Goal: Information Seeking & Learning: Check status

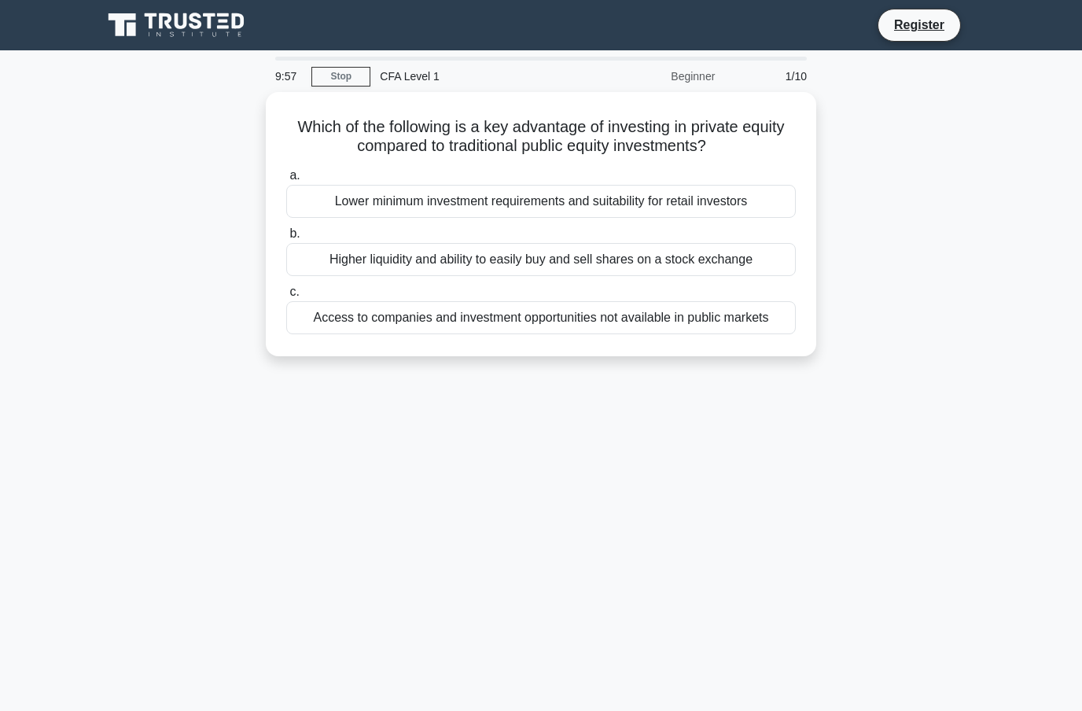
click at [687, 73] on div "Beginner" at bounding box center [656, 76] width 138 height 31
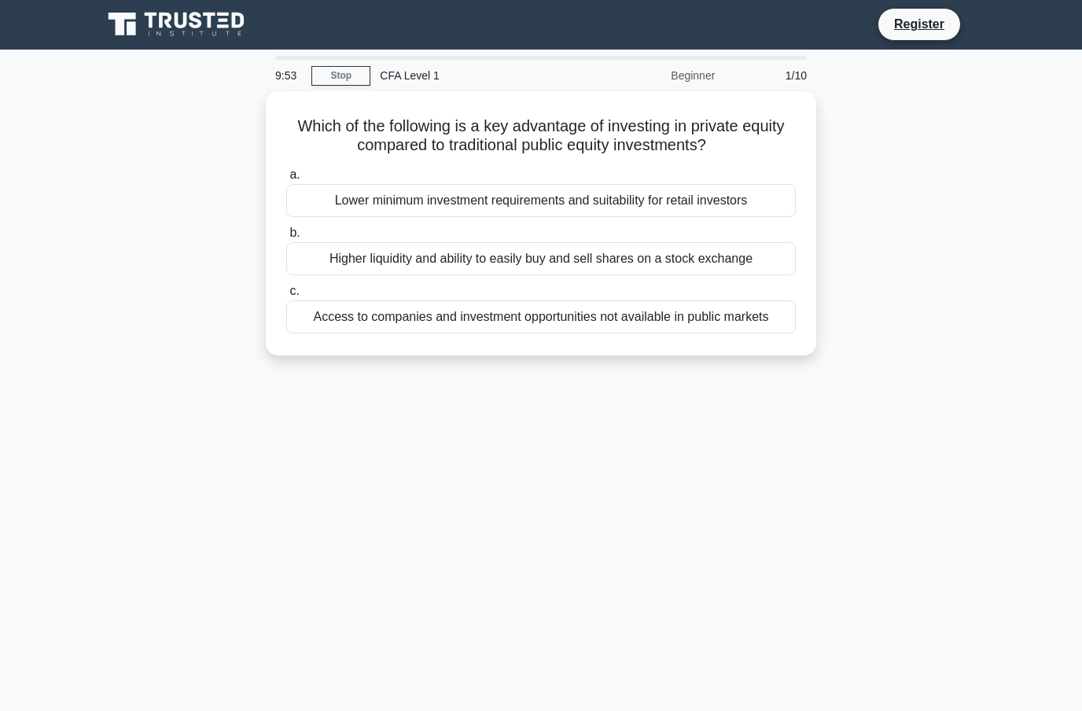
scroll to position [31, 0]
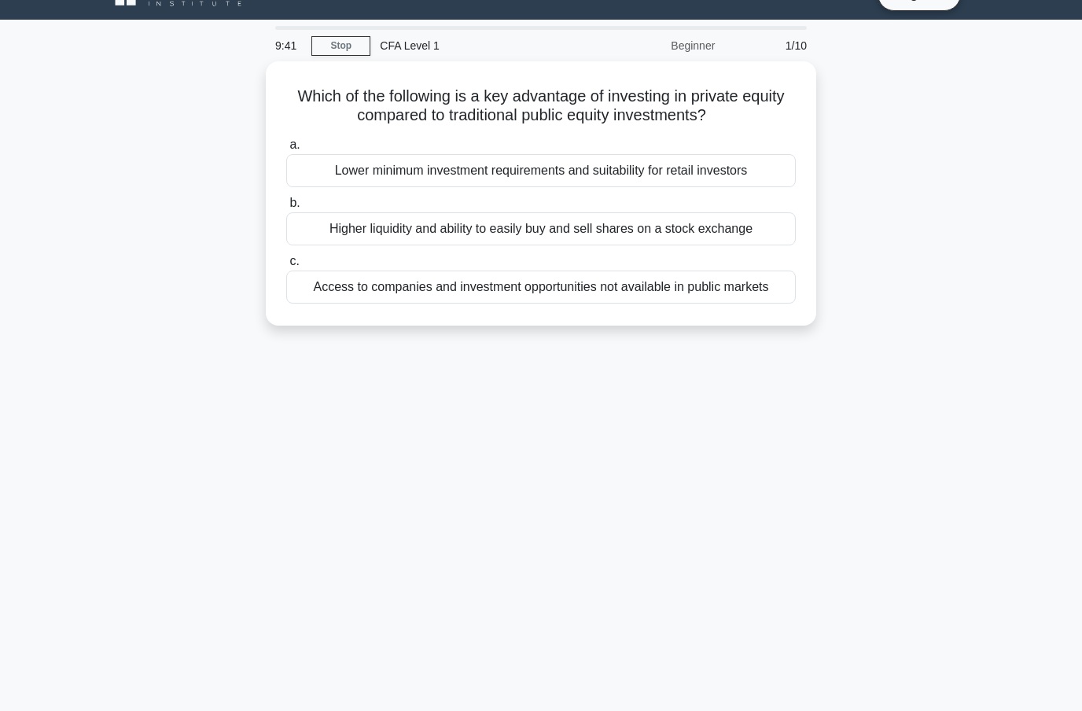
click at [742, 307] on div "a. Lower minimum investment requirements and suitability for retail investors b…" at bounding box center [541, 219] width 528 height 175
click at [747, 303] on div "Access to companies and investment opportunities not available in public markets" at bounding box center [541, 286] width 510 height 33
click at [286, 267] on input "c. Access to companies and investment opportunities not available in public mar…" at bounding box center [286, 261] width 0 height 10
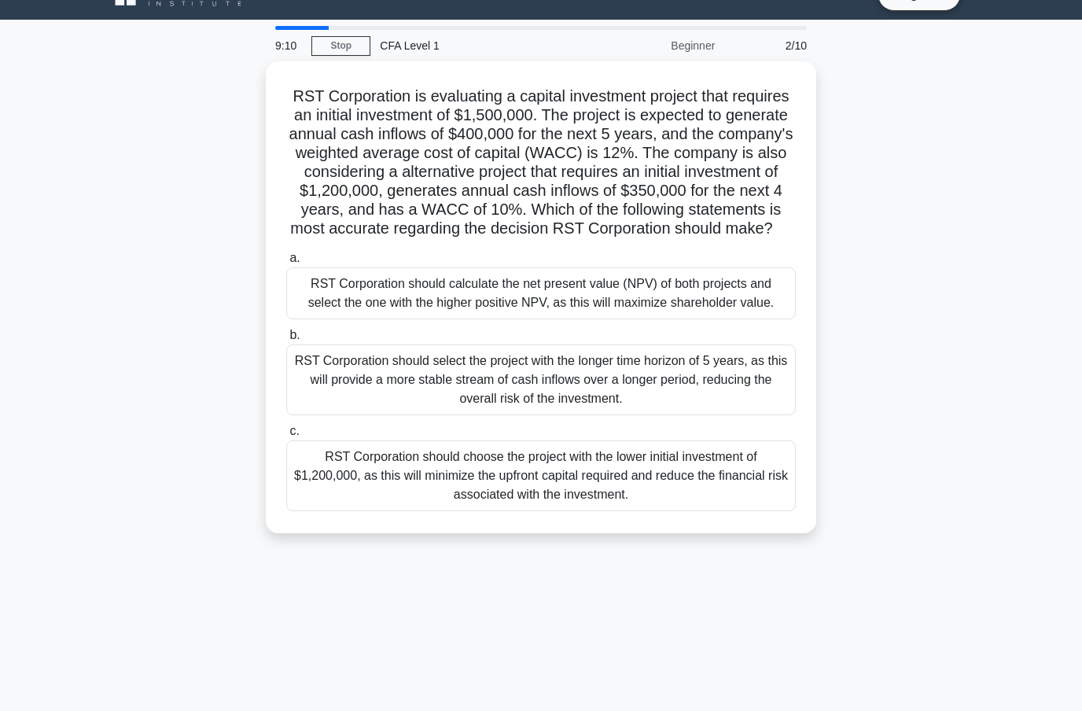
click at [766, 319] on div "RST Corporation should calculate the net present value (NPV) of both projects a…" at bounding box center [541, 293] width 510 height 52
click at [286, 263] on input "a. RST Corporation should calculate the net present value (NPV) of both project…" at bounding box center [286, 258] width 0 height 10
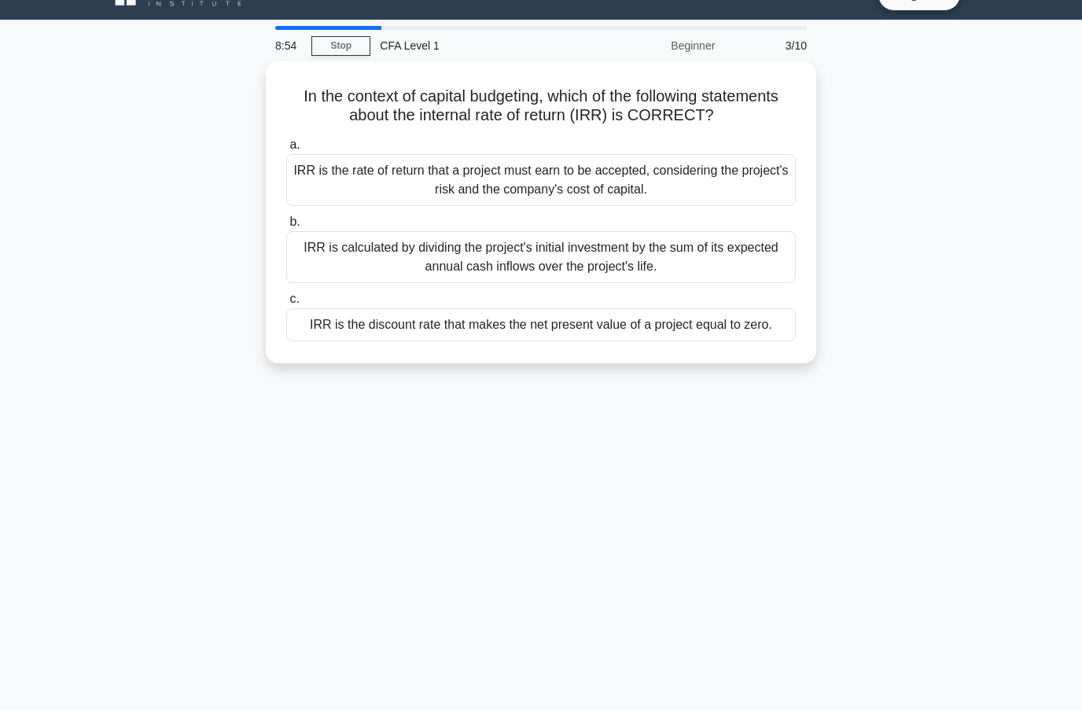
click at [749, 341] on div "IRR is the discount rate that makes the net present value of a project equal to…" at bounding box center [541, 324] width 510 height 33
click at [286, 304] on input "c. IRR is the discount rate that makes the net present value of a project equal…" at bounding box center [286, 299] width 0 height 10
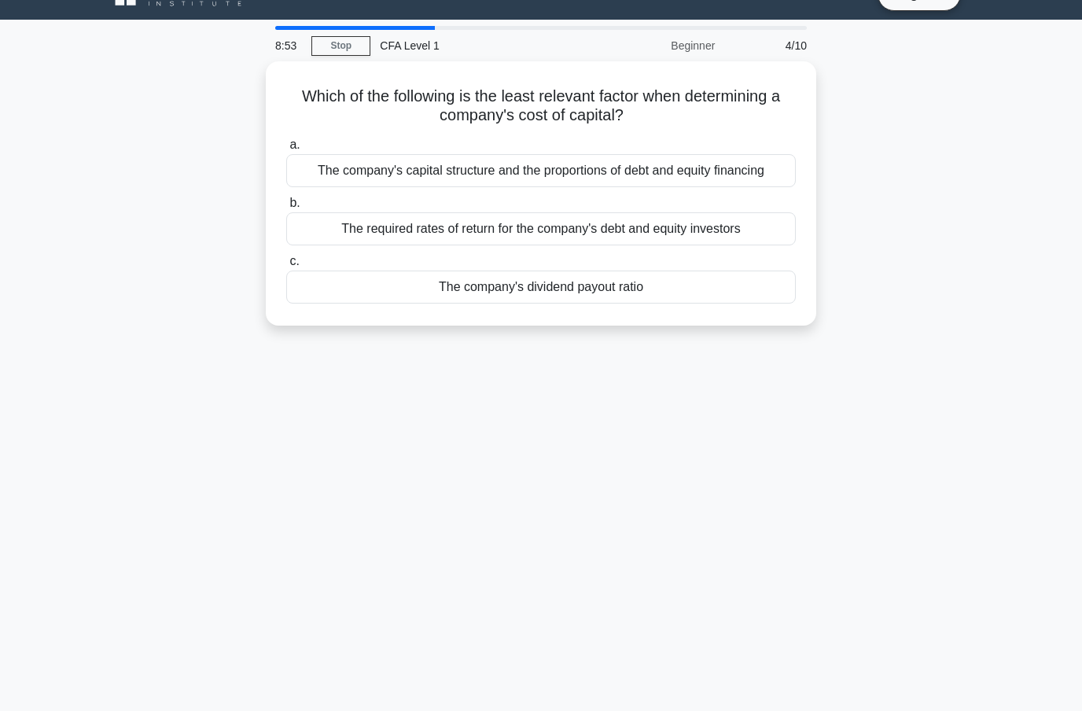
scroll to position [0, 0]
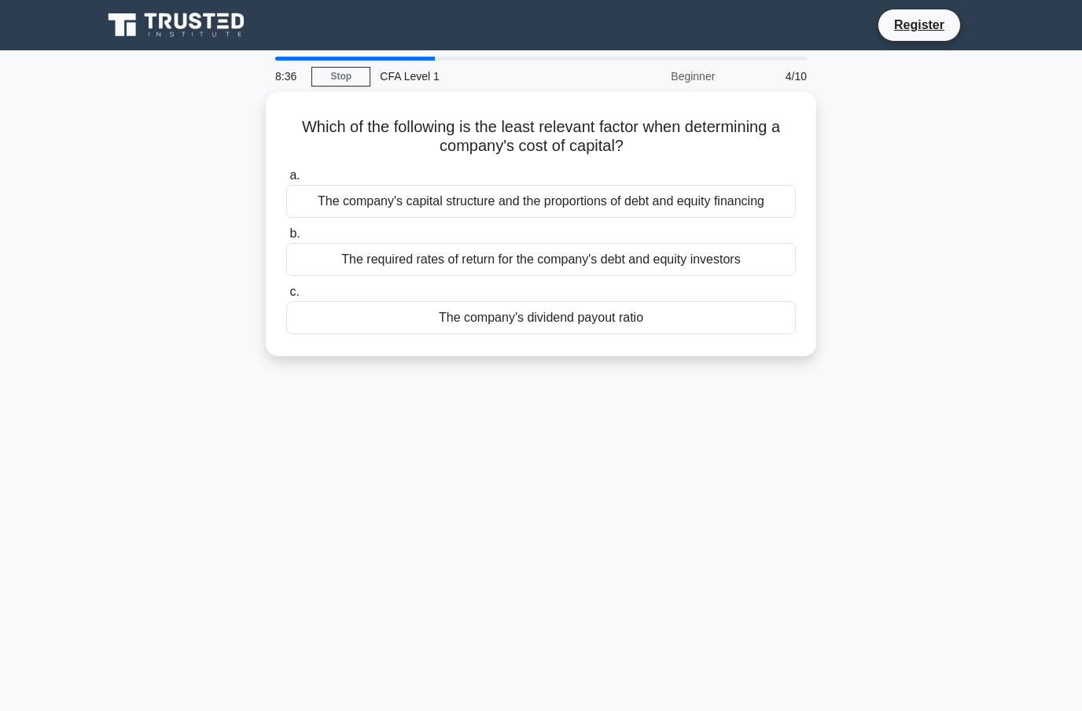
click at [745, 332] on div "The company's dividend payout ratio" at bounding box center [541, 317] width 510 height 33
click at [286, 297] on input "c. The company's dividend payout ratio" at bounding box center [286, 292] width 0 height 10
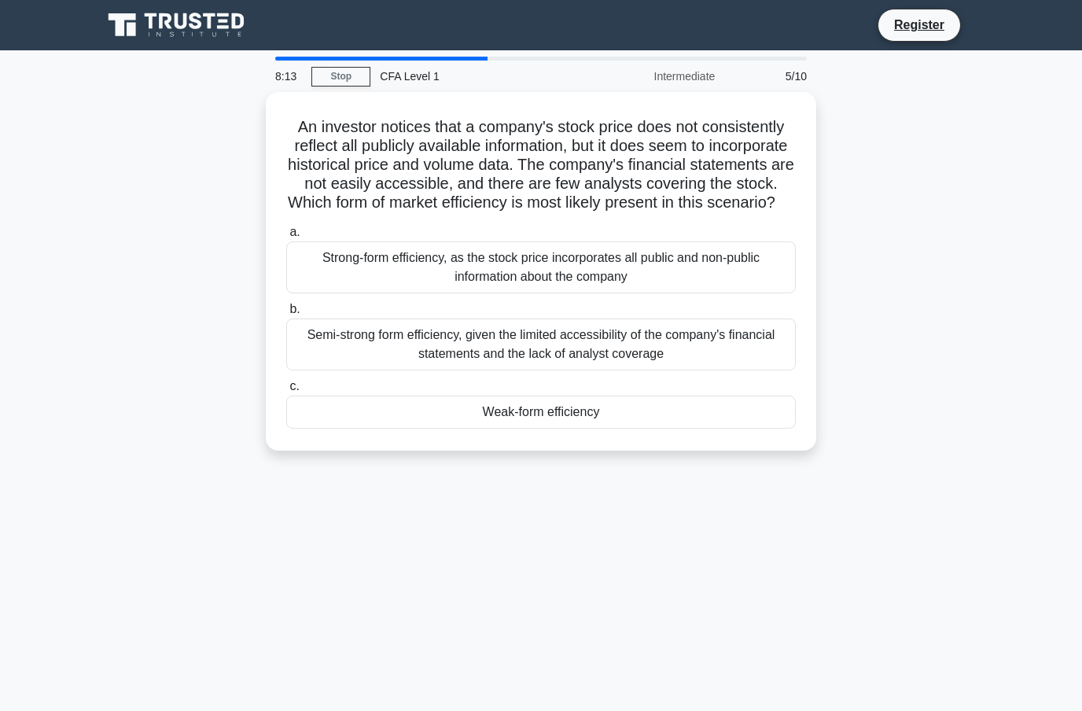
click at [321, 364] on div "Semi-strong form efficiency, given the limited accessibility of the company's f…" at bounding box center [541, 344] width 510 height 52
click at [286, 315] on input "b. Semi-strong form efficiency, given the limited accessibility of the company'…" at bounding box center [286, 309] width 0 height 10
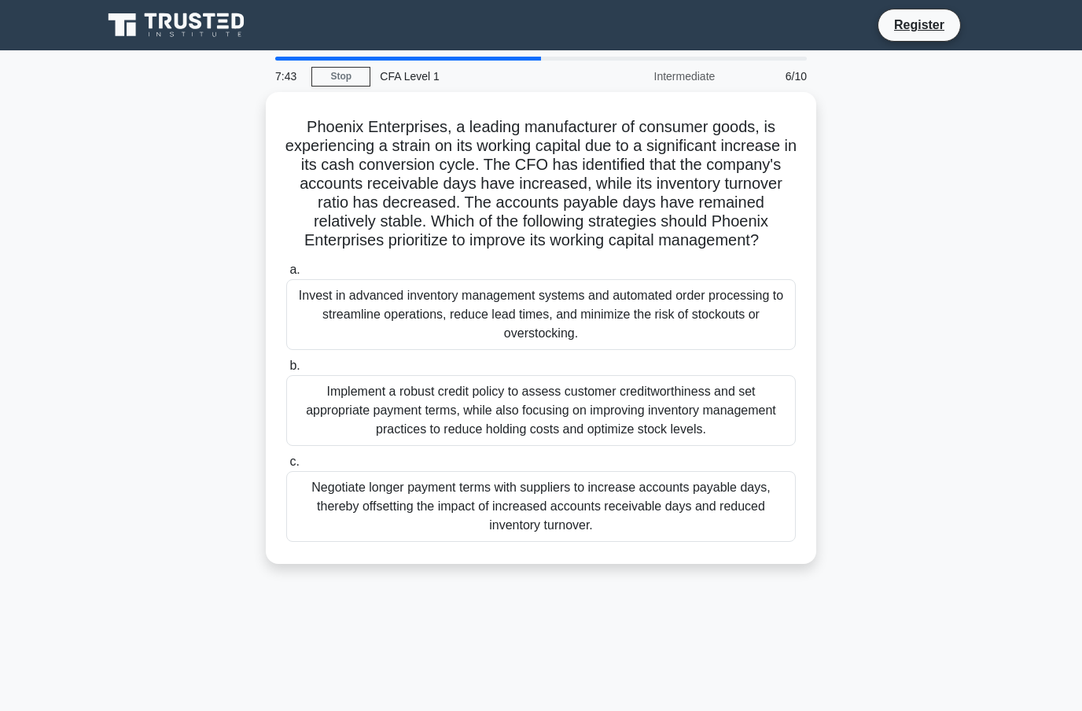
click at [349, 420] on div "Implement a robust credit policy to assess customer creditworthiness and set ap…" at bounding box center [541, 410] width 510 height 71
click at [286, 371] on input "b. Implement a robust credit policy to assess customer creditworthiness and set…" at bounding box center [286, 366] width 0 height 10
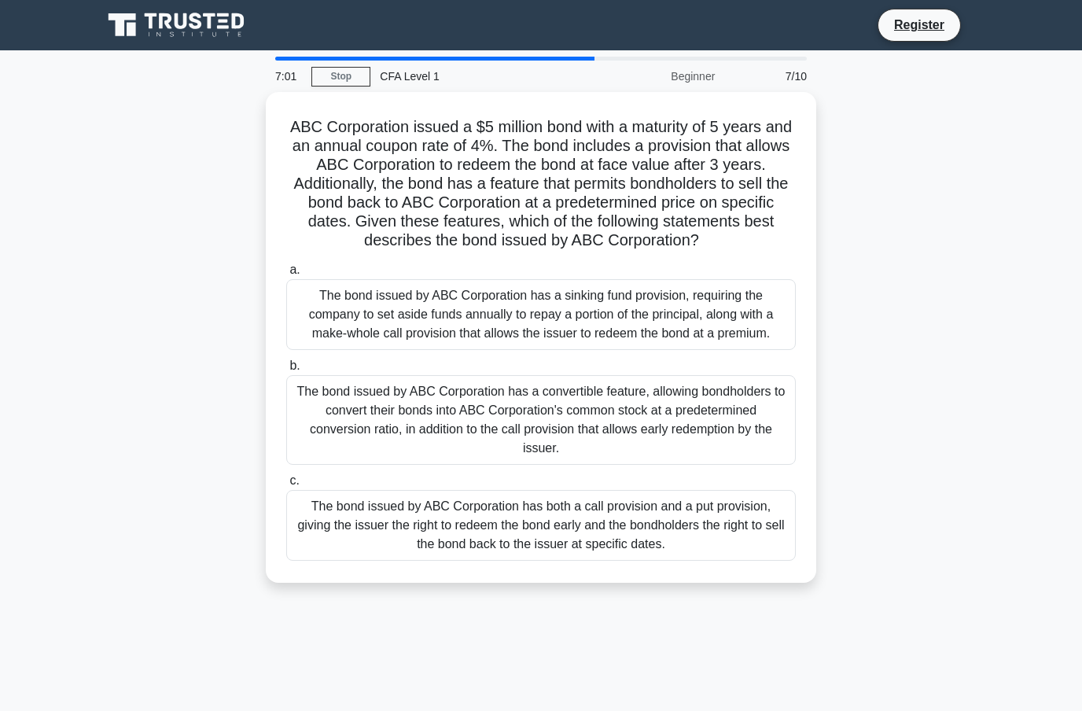
click at [771, 465] on div "The bond issued by ABC Corporation has a convertible feature, allowing bondhold…" at bounding box center [541, 420] width 510 height 90
click at [286, 371] on input "b. The bond issued by ABC Corporation has a convertible feature, allowing bondh…" at bounding box center [286, 366] width 0 height 10
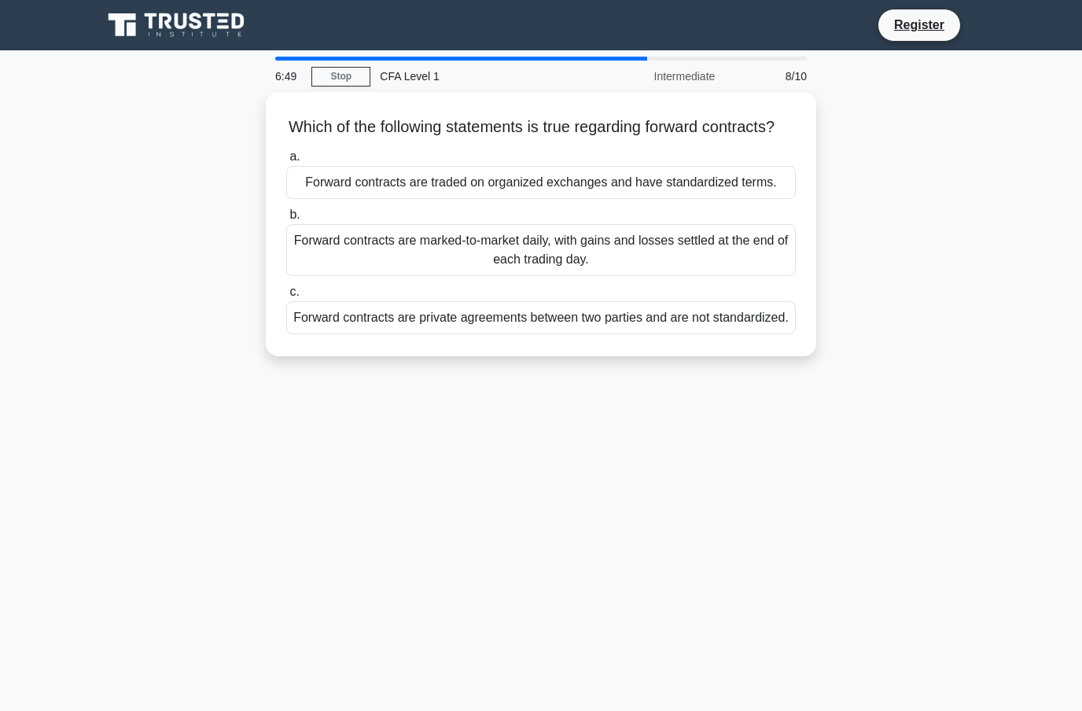
click at [767, 334] on div "Forward contracts are private agreements between two parties and are not standa…" at bounding box center [541, 317] width 510 height 33
click at [286, 297] on input "c. Forward contracts are private agreements between two parties and are not sta…" at bounding box center [286, 292] width 0 height 10
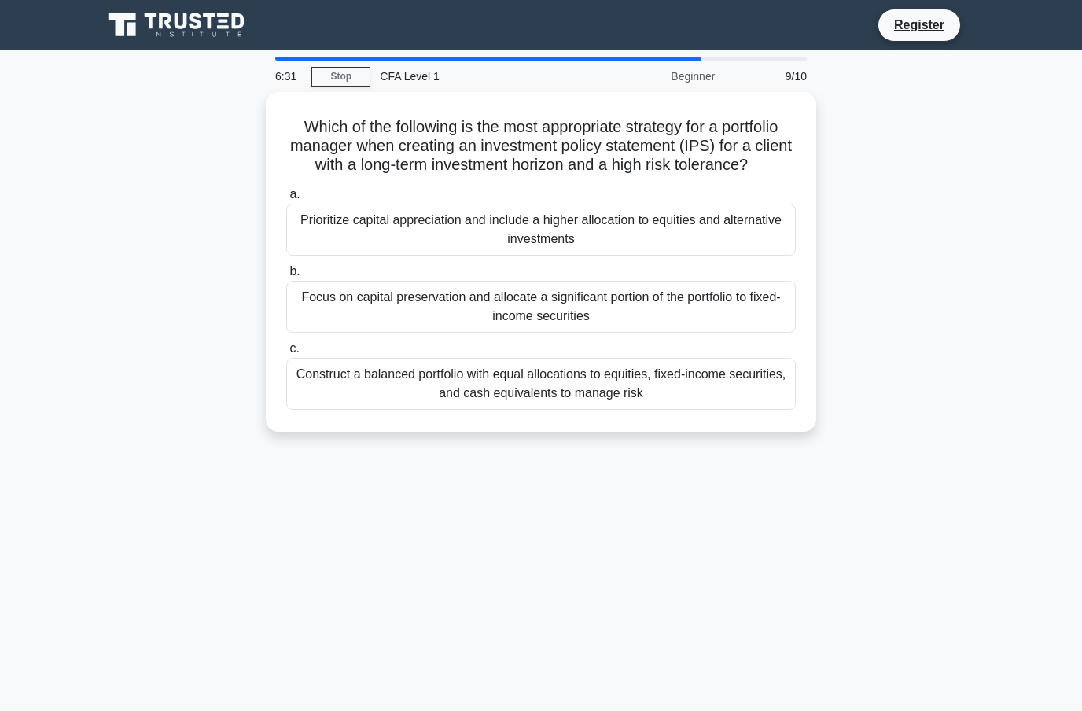
click at [778, 248] on div "Prioritize capital appreciation and include a higher allocation to equities and…" at bounding box center [541, 230] width 510 height 52
click at [286, 200] on input "a. Prioritize capital appreciation and include a higher allocation to equities …" at bounding box center [286, 194] width 0 height 10
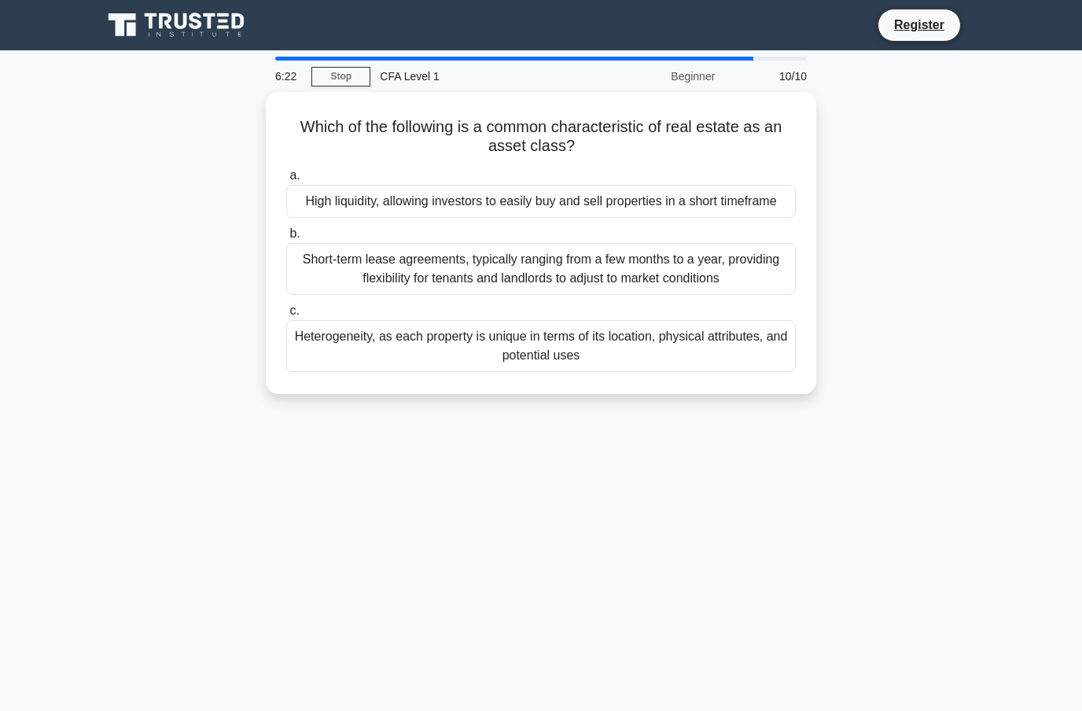
click at [329, 368] on div "Heterogeneity, as each property is unique in terms of its location, physical at…" at bounding box center [541, 346] width 510 height 52
click at [286, 316] on input "c. Heterogeneity, as each property is unique in terms of its location, physical…" at bounding box center [286, 311] width 0 height 10
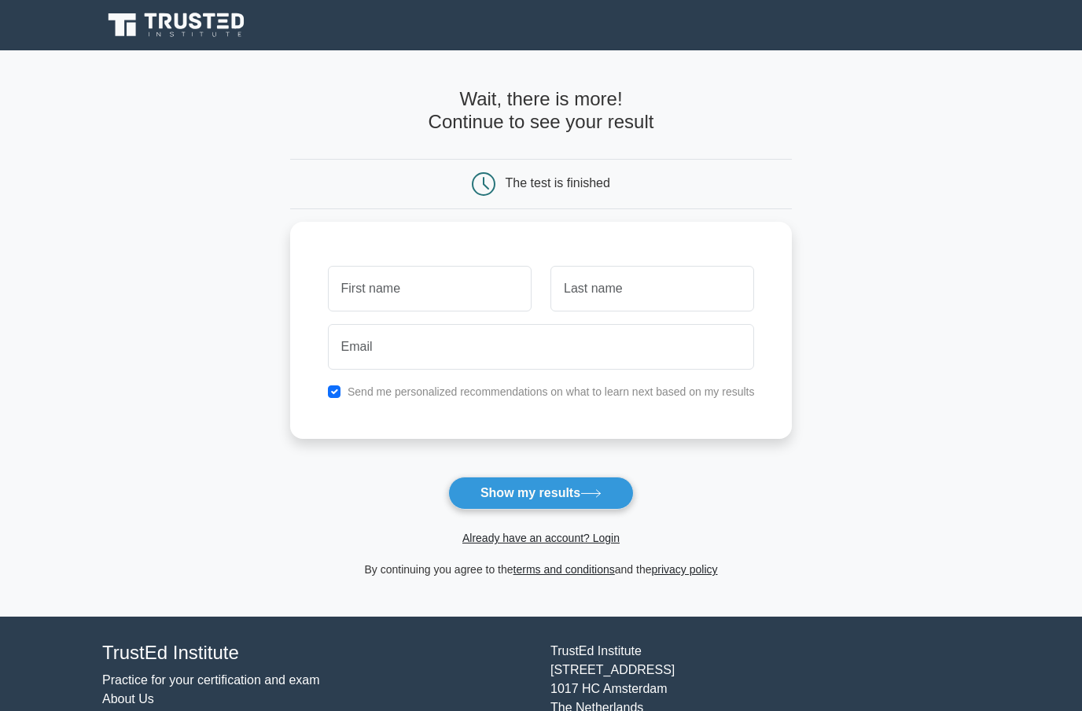
click at [328, 395] on input "checkbox" at bounding box center [334, 391] width 13 height 13
checkbox input "false"
click at [467, 270] on input "text" at bounding box center [430, 289] width 204 height 46
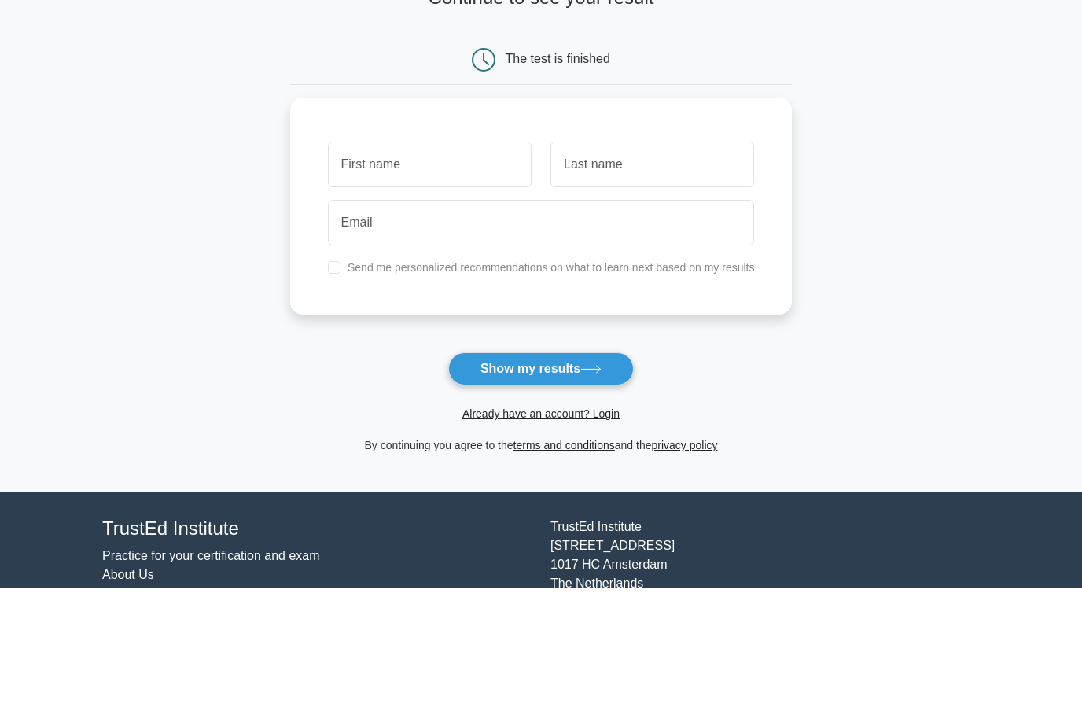
scroll to position [77, 0]
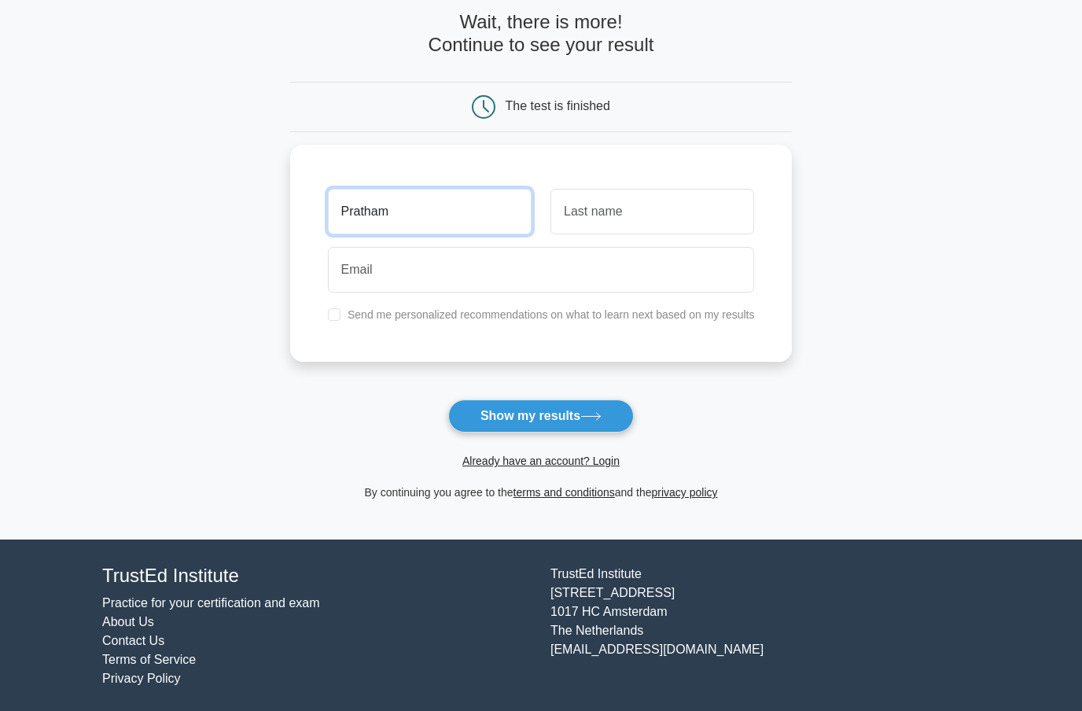
type input "Pratham"
click at [697, 199] on input "text" at bounding box center [652, 212] width 204 height 46
type input "[PERSON_NAME]"
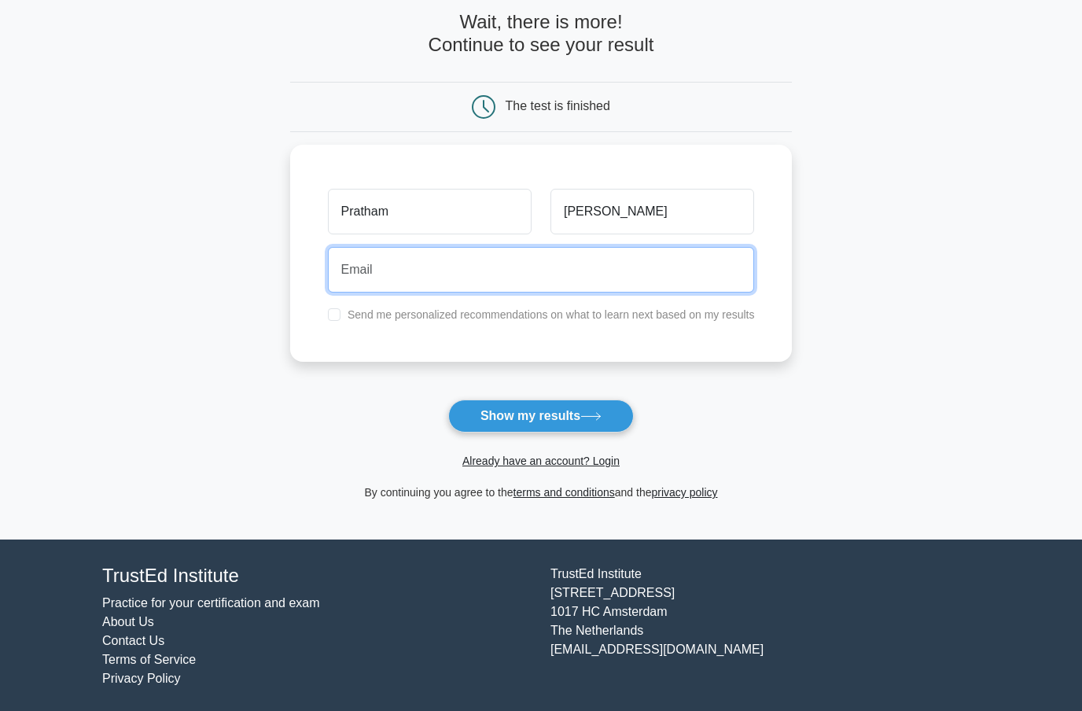
click at [638, 257] on input "email" at bounding box center [541, 270] width 427 height 46
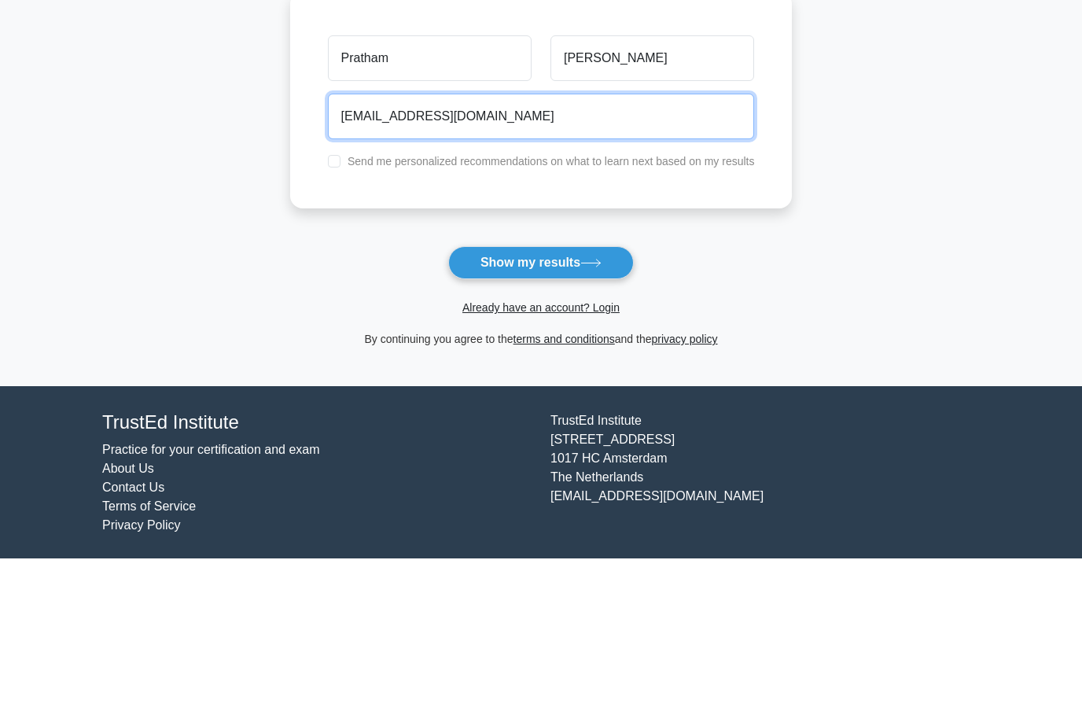
type input "[EMAIL_ADDRESS][DOMAIN_NAME]"
click at [597, 399] on button "Show my results" at bounding box center [541, 415] width 186 height 33
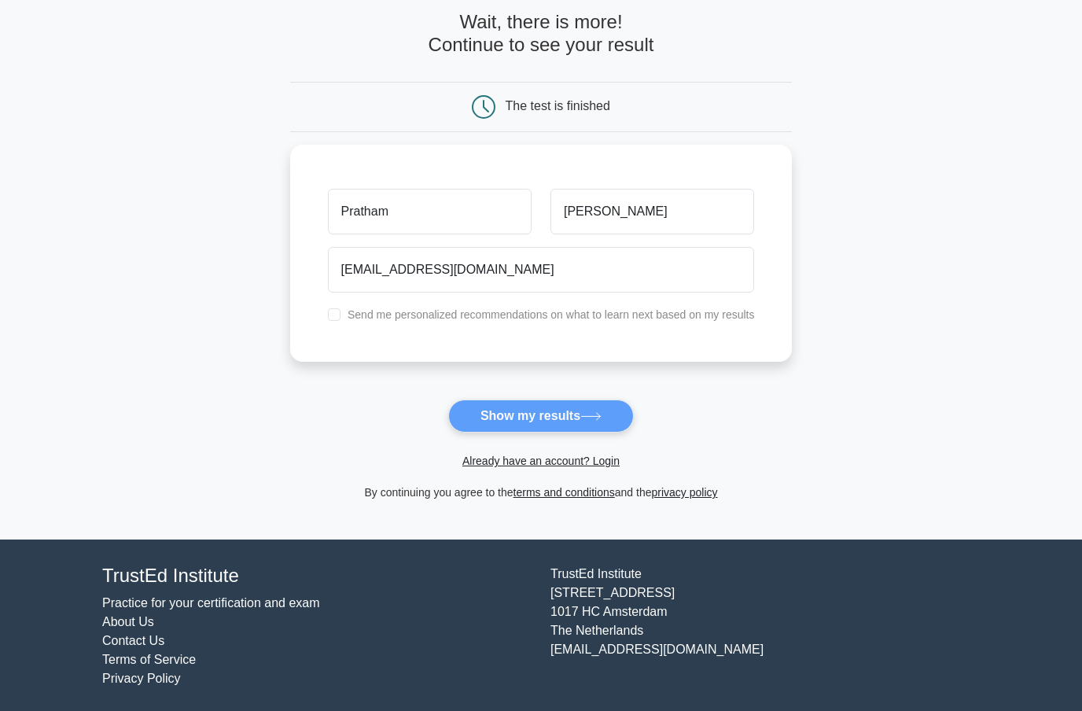
scroll to position [0, 0]
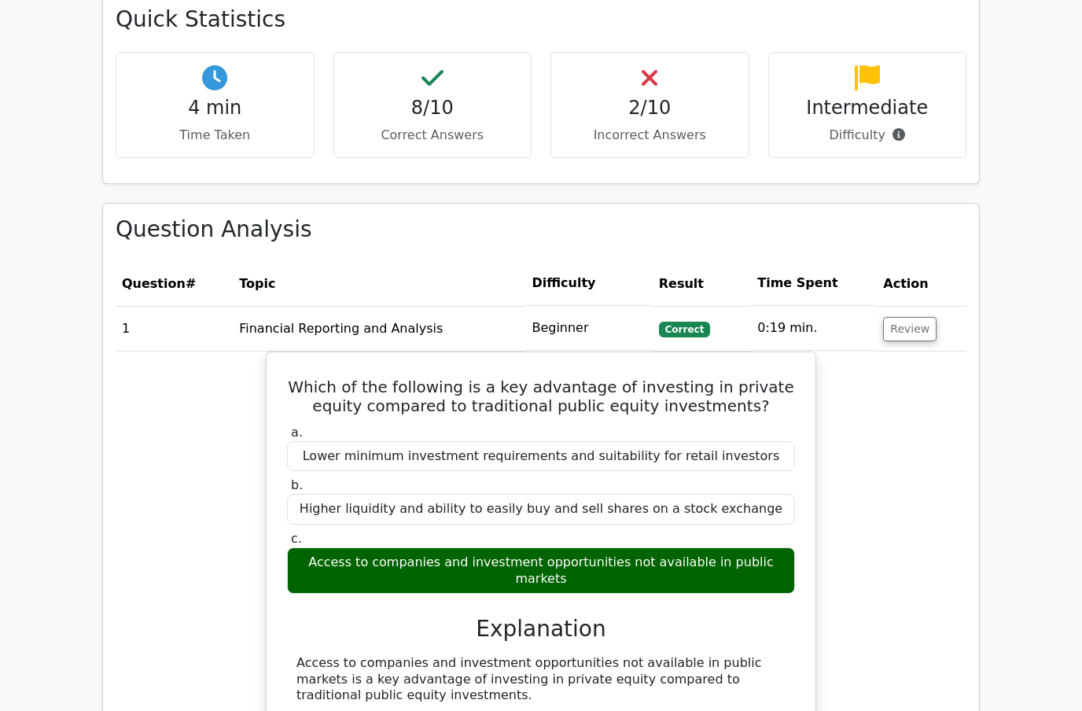
scroll to position [1035, 0]
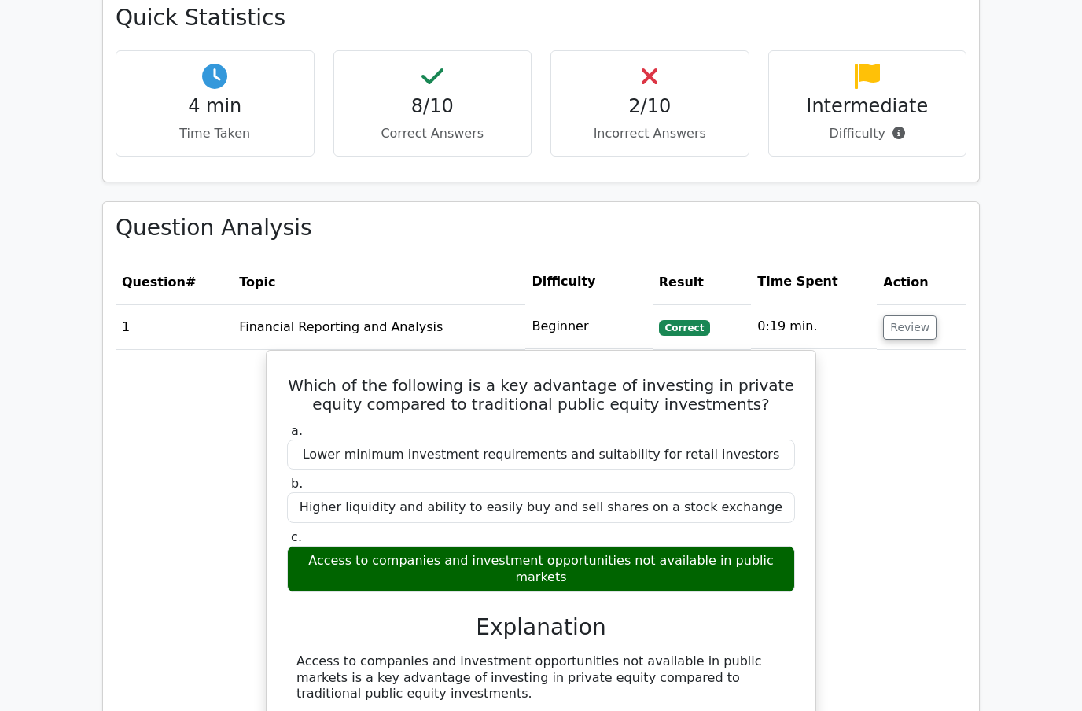
click at [674, 95] on h4 "2/10" at bounding box center [650, 106] width 172 height 23
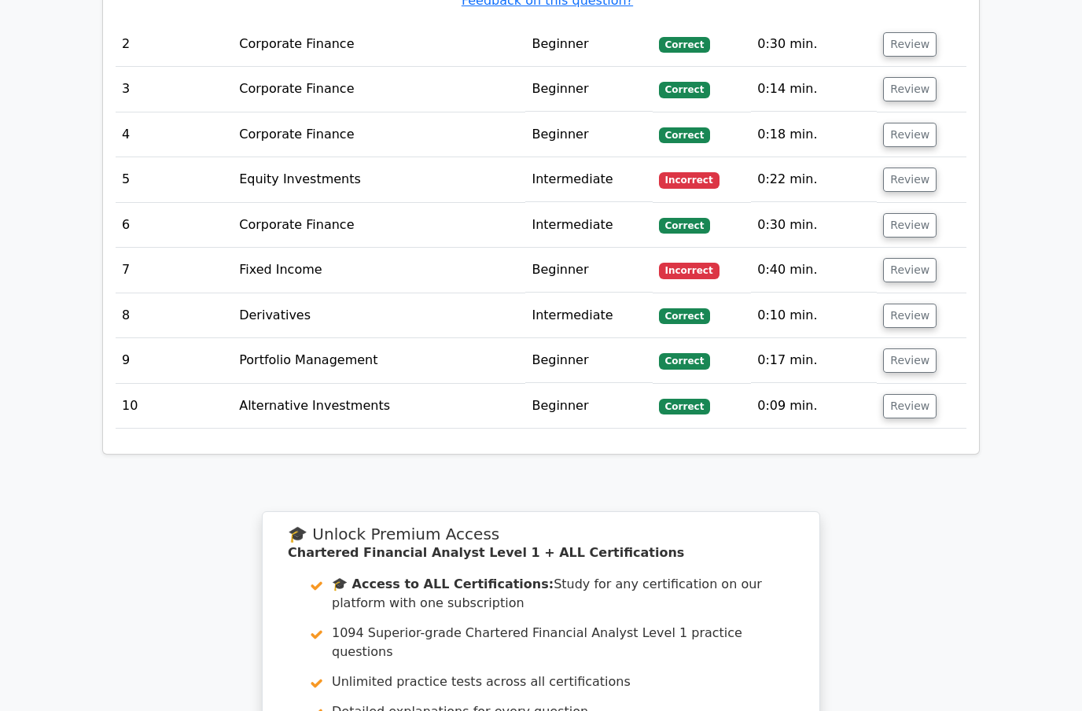
scroll to position [2060, 0]
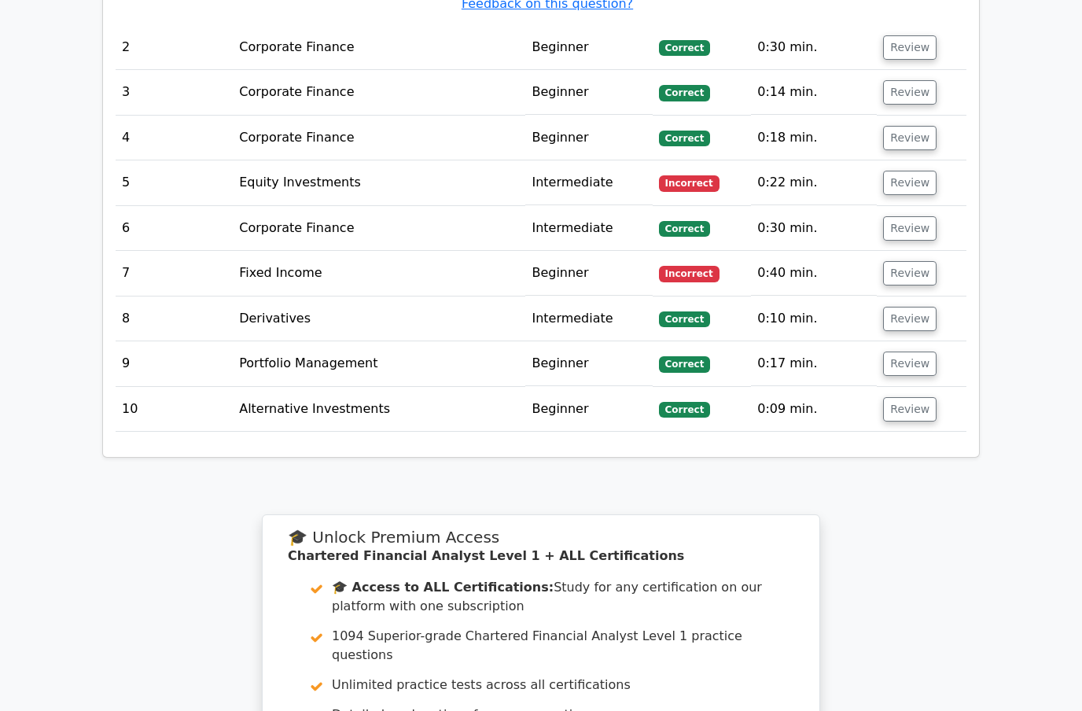
click at [273, 160] on td "Equity Investments" at bounding box center [379, 182] width 292 height 45
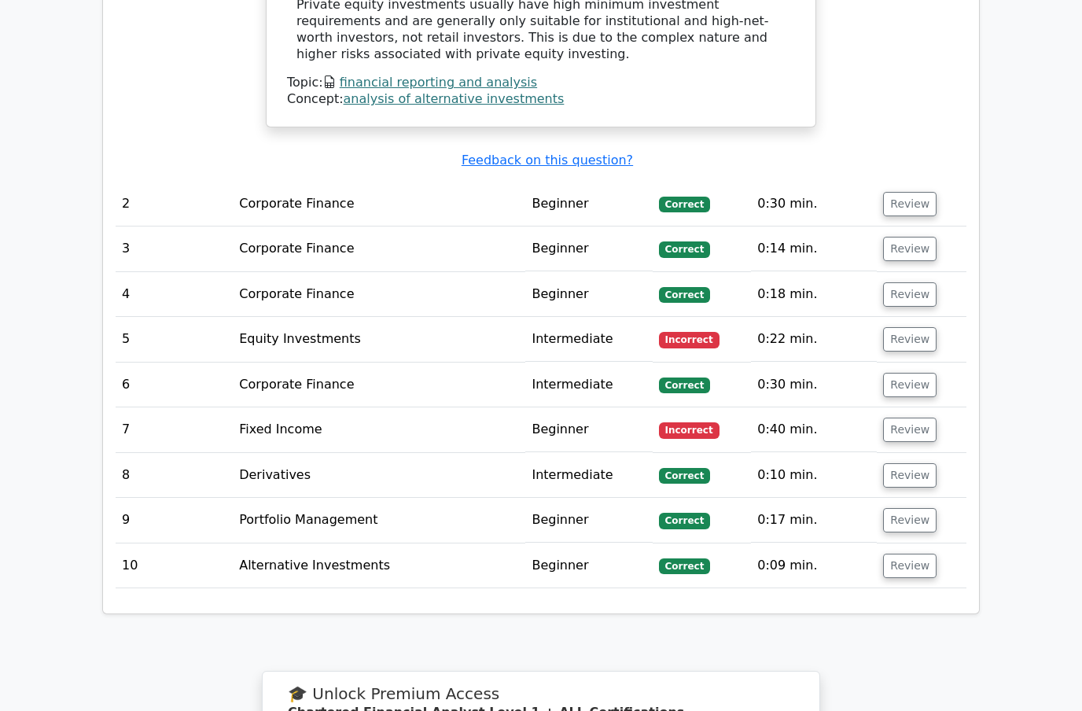
scroll to position [1904, 0]
click at [903, 326] on button "Review" at bounding box center [909, 338] width 53 height 24
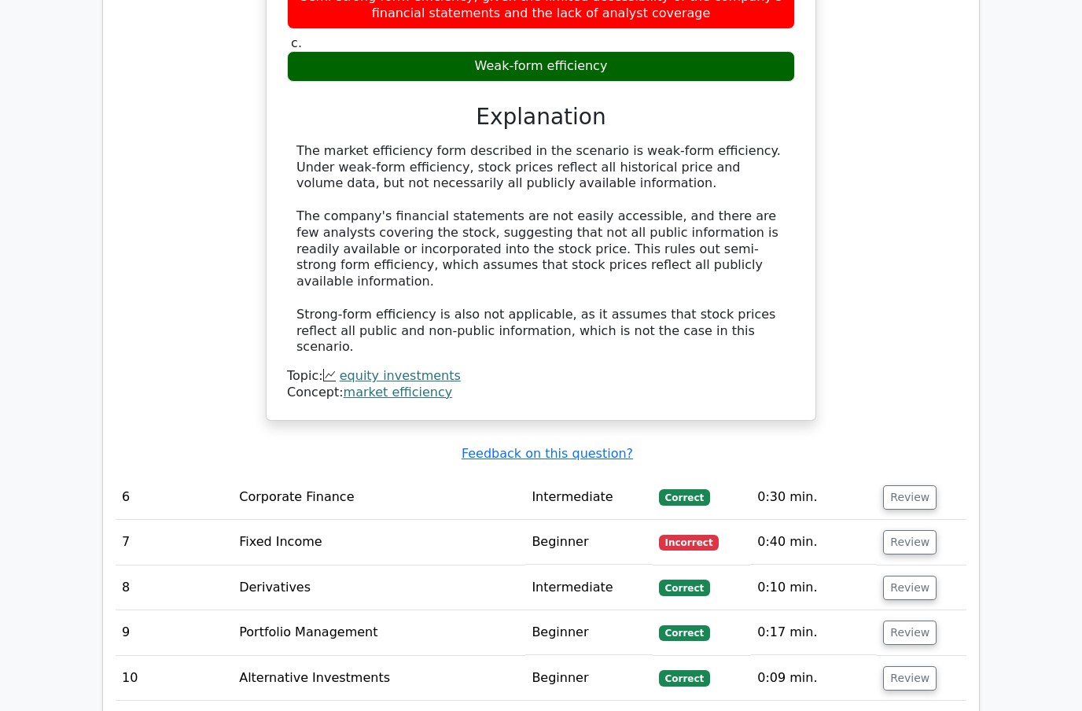
scroll to position [2570, 0]
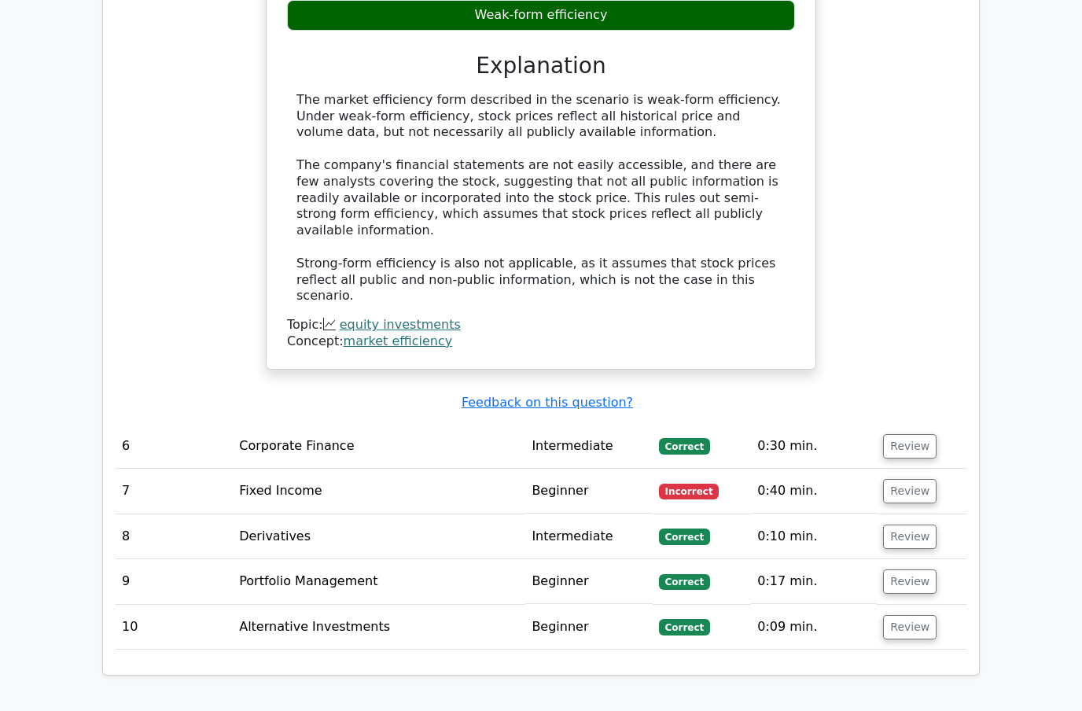
click at [910, 479] on button "Review" at bounding box center [909, 491] width 53 height 24
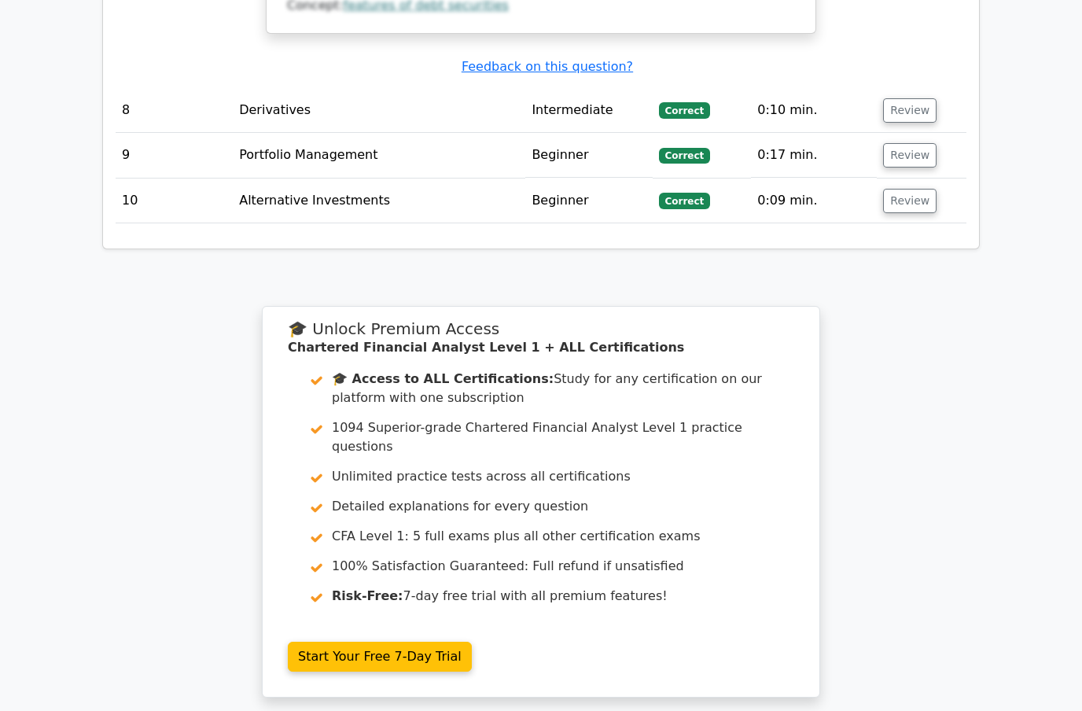
scroll to position [3890, 0]
